Goal: Task Accomplishment & Management: Complete application form

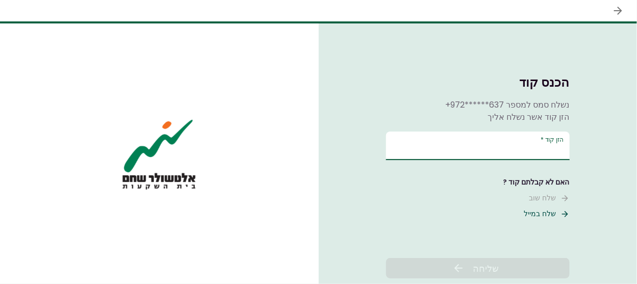
click at [551, 152] on input "הזן קוד   *" at bounding box center [478, 146] width 184 height 29
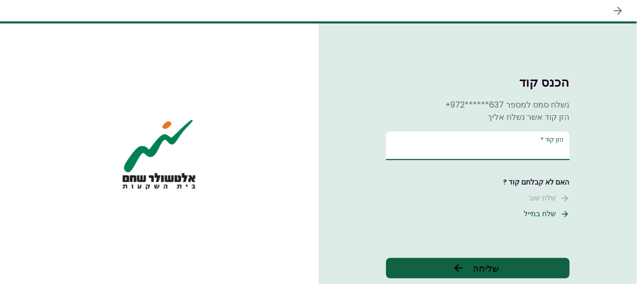
type input "******"
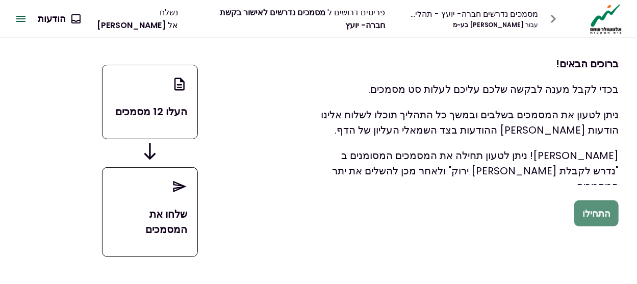
click at [601, 215] on button "התחילו" at bounding box center [596, 213] width 44 height 27
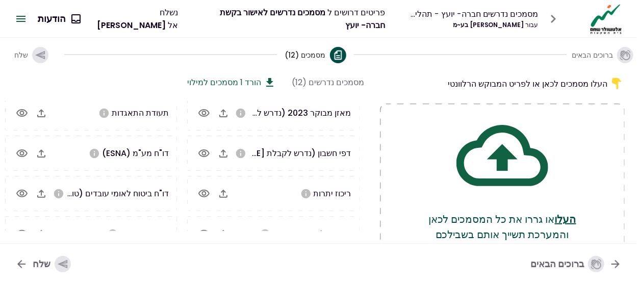
scroll to position [132, 0]
